Goal: Task Accomplishment & Management: Manage account settings

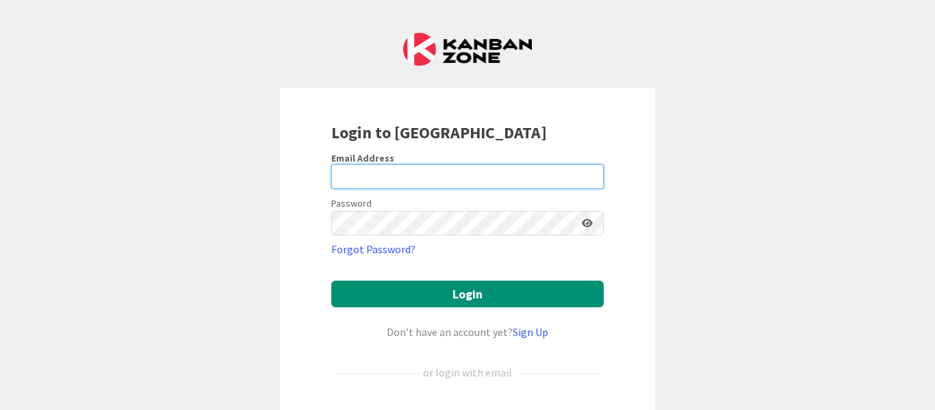
click at [477, 184] on input "email" at bounding box center [467, 176] width 273 height 25
click at [417, 176] on input "email" at bounding box center [467, 176] width 273 height 25
click at [504, 175] on input "muralidharan.ramanuj@" at bounding box center [467, 176] width 273 height 25
type input "muralidharan.ramanuj@mrcglobal.com"
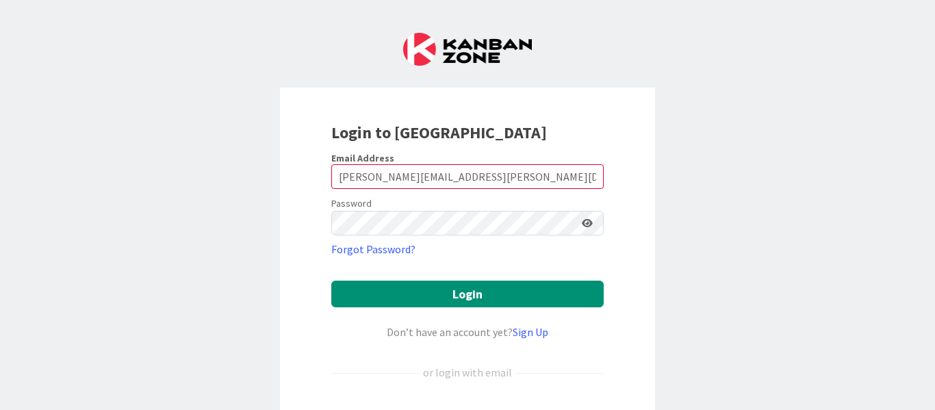
click at [583, 223] on icon at bounding box center [587, 223] width 11 height 10
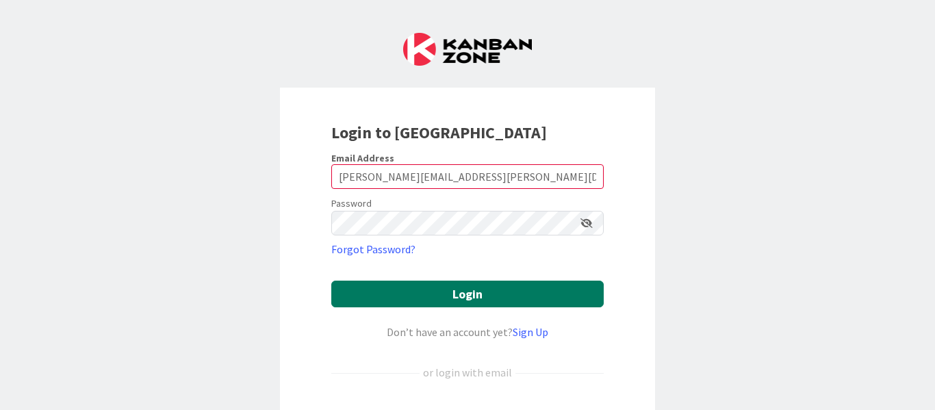
click at [474, 290] on button "Login" at bounding box center [467, 294] width 273 height 27
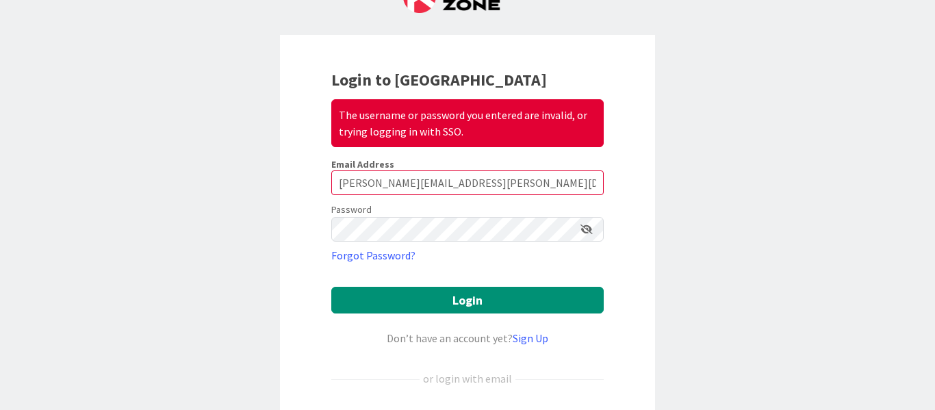
scroll to position [137, 0]
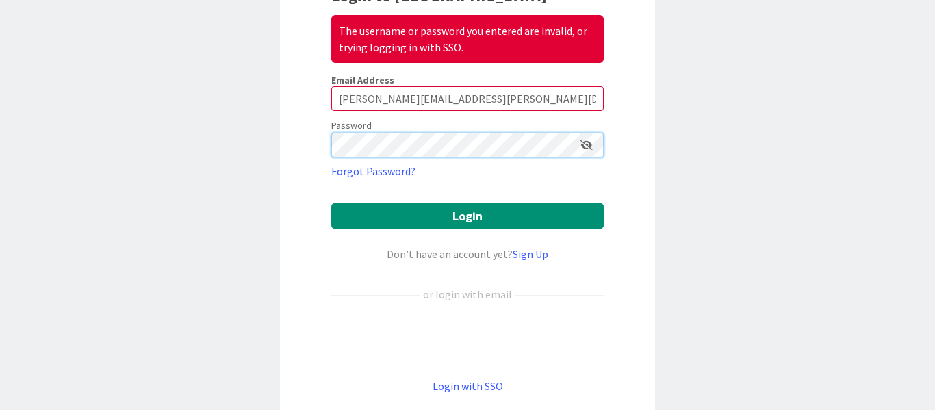
click at [210, 123] on div "Login to Kanban Zone The username or password you entered are invalid, or tryin…" at bounding box center [467, 205] width 935 height 410
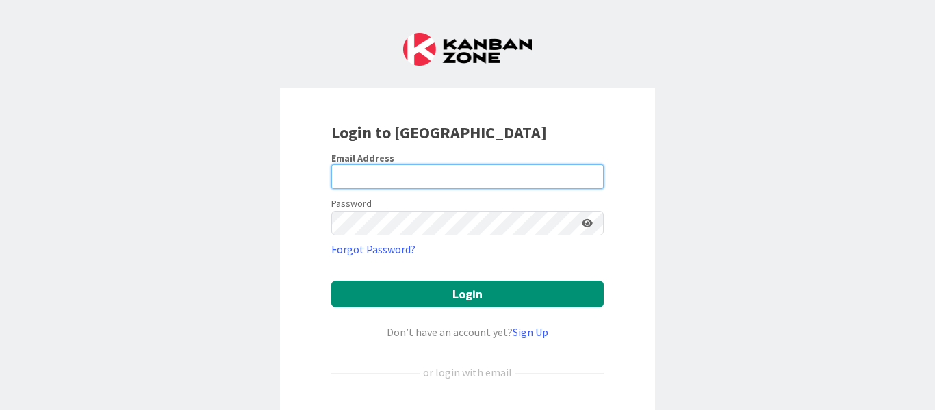
paste input "mcjunkinredman.com\admin_Ramanujam"
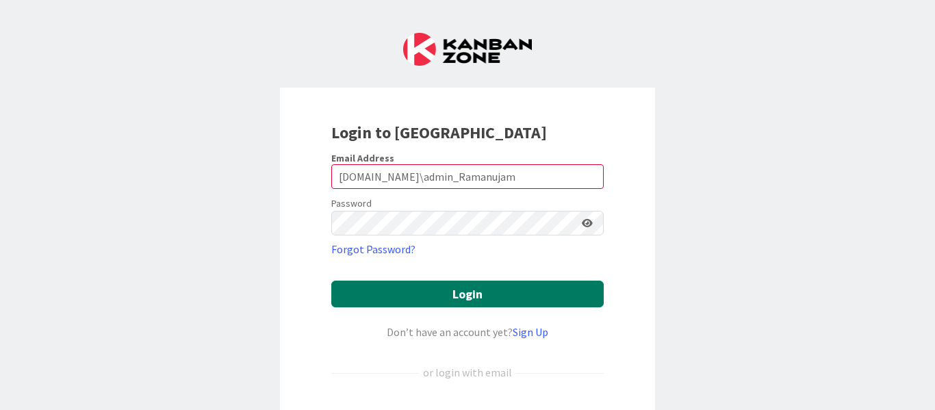
click at [490, 292] on button "Login" at bounding box center [467, 294] width 273 height 27
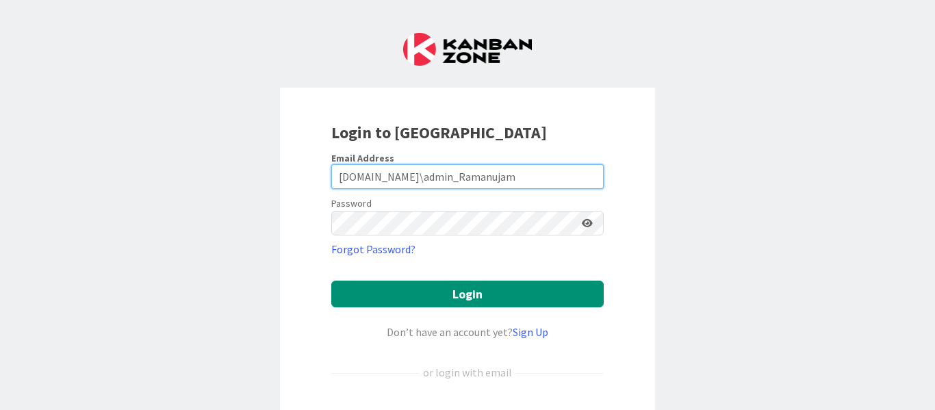
drag, startPoint x: 439, startPoint y: 181, endPoint x: 242, endPoint y: 168, distance: 196.9
click at [242, 168] on div "Login to Kanban Zone Email Address mcjunkinredman.com\admin_Ramanujam Password …" at bounding box center [467, 205] width 935 height 410
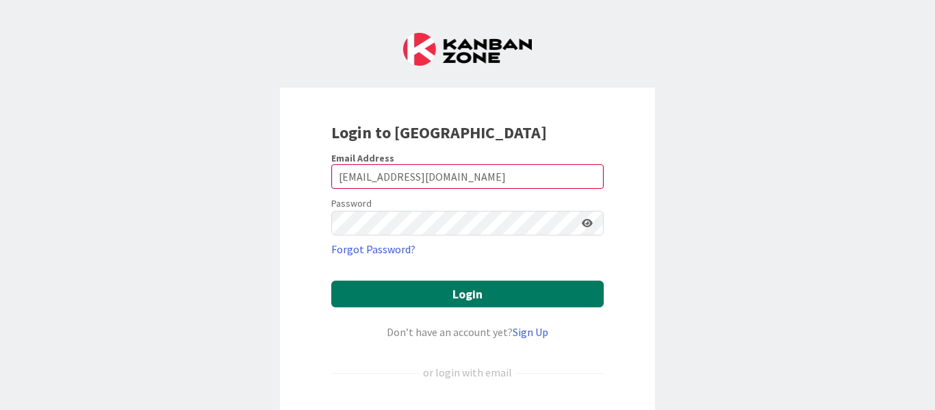
click at [470, 292] on button "Login" at bounding box center [467, 294] width 273 height 27
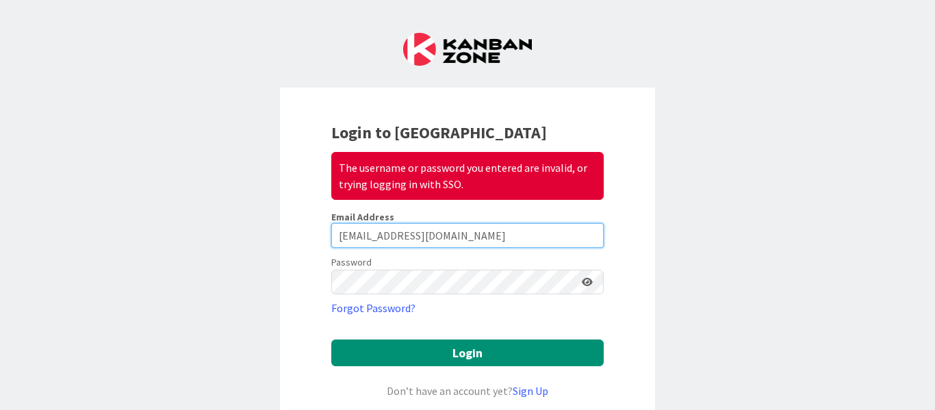
drag, startPoint x: 427, startPoint y: 236, endPoint x: 528, endPoint y: 242, distance: 100.9
click at [524, 245] on input "admin_Ramanujam@mrcglobal.com" at bounding box center [467, 235] width 273 height 25
paste input "mcjunkinredman"
click at [424, 236] on input "admin_Ramanujammcjunkinredman.com" at bounding box center [467, 235] width 273 height 25
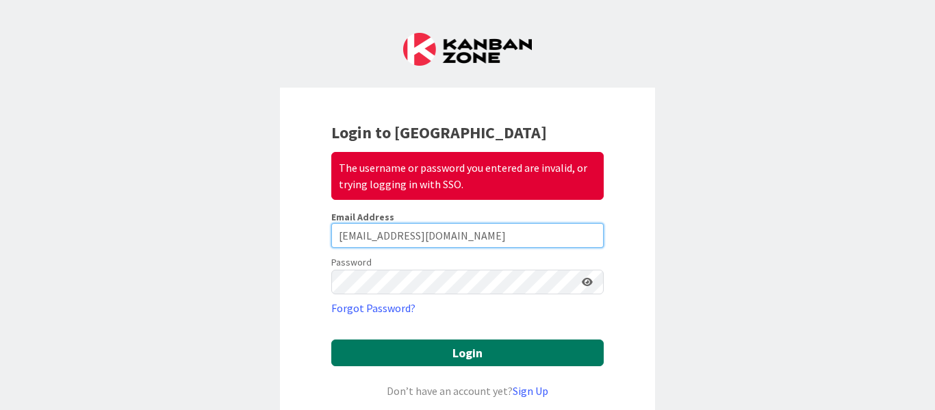
type input "[EMAIL_ADDRESS][DOMAIN_NAME]"
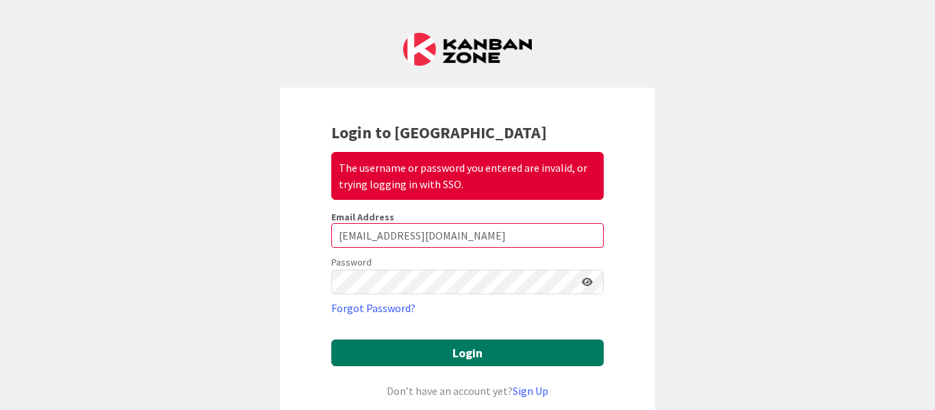
click at [463, 345] on button "Login" at bounding box center [467, 353] width 273 height 27
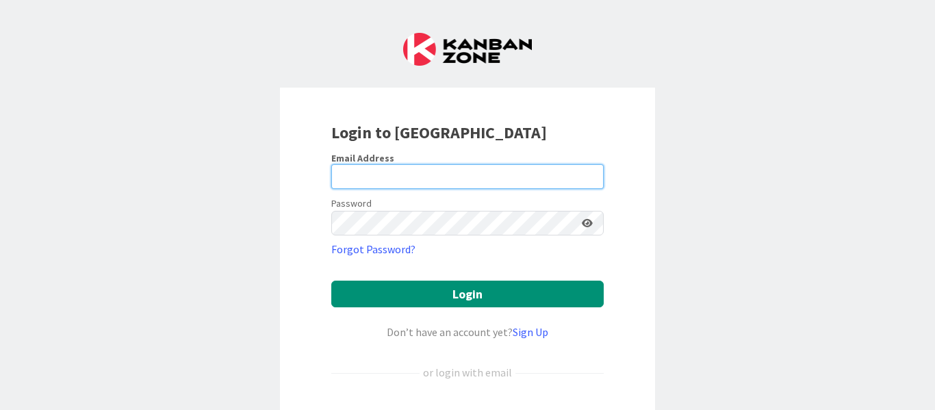
click at [418, 179] on input "email" at bounding box center [467, 176] width 273 height 25
click at [466, 177] on input "email" at bounding box center [467, 176] width 273 height 25
click at [433, 180] on input "email" at bounding box center [467, 176] width 273 height 25
click at [477, 180] on input "email" at bounding box center [467, 176] width 273 height 25
click at [426, 177] on input "email" at bounding box center [467, 176] width 273 height 25
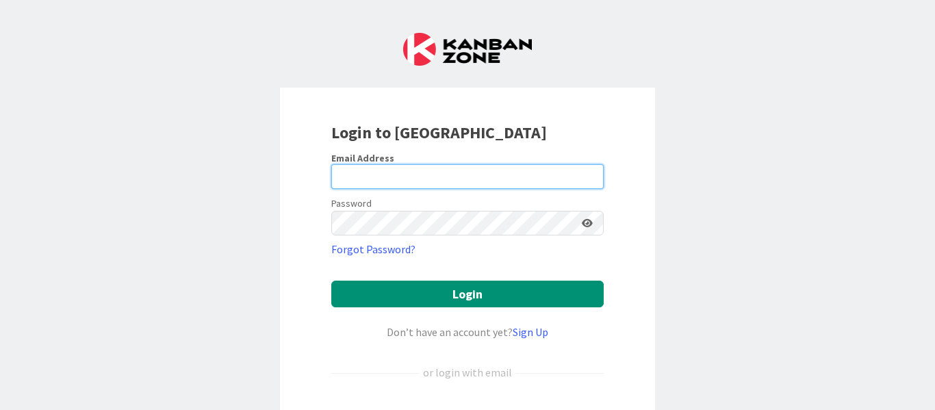
paste input "admin_Ramanujam"
paste input "[DOMAIN_NAME]"
type input "[EMAIL_ADDRESS][DOMAIN_NAME]"
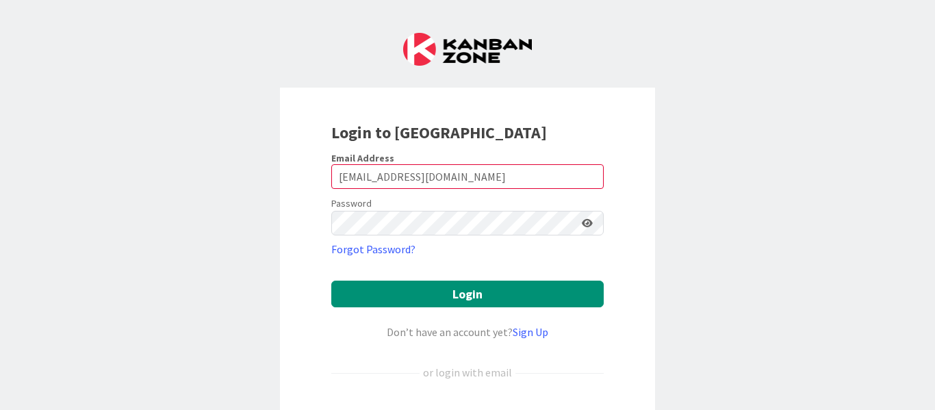
click at [585, 224] on icon at bounding box center [587, 223] width 11 height 10
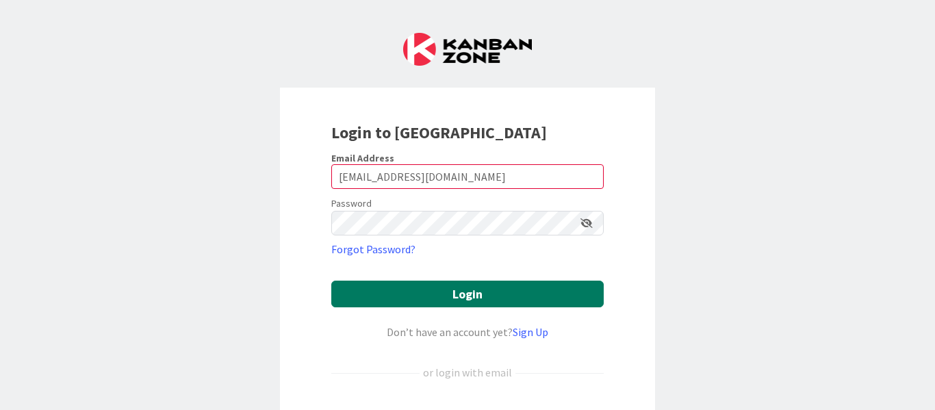
click at [550, 295] on button "Login" at bounding box center [467, 294] width 273 height 27
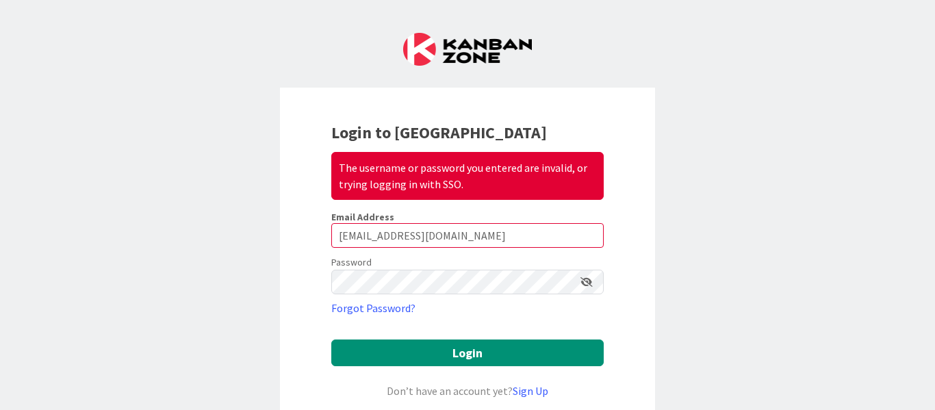
click at [581, 281] on icon at bounding box center [587, 282] width 12 height 10
